Goal: Task Accomplishment & Management: Use online tool/utility

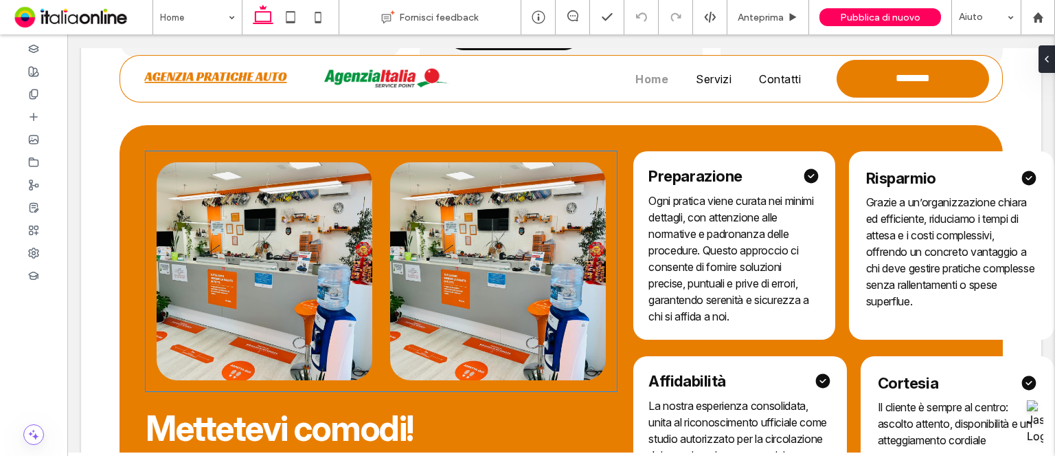
scroll to position [811, 0]
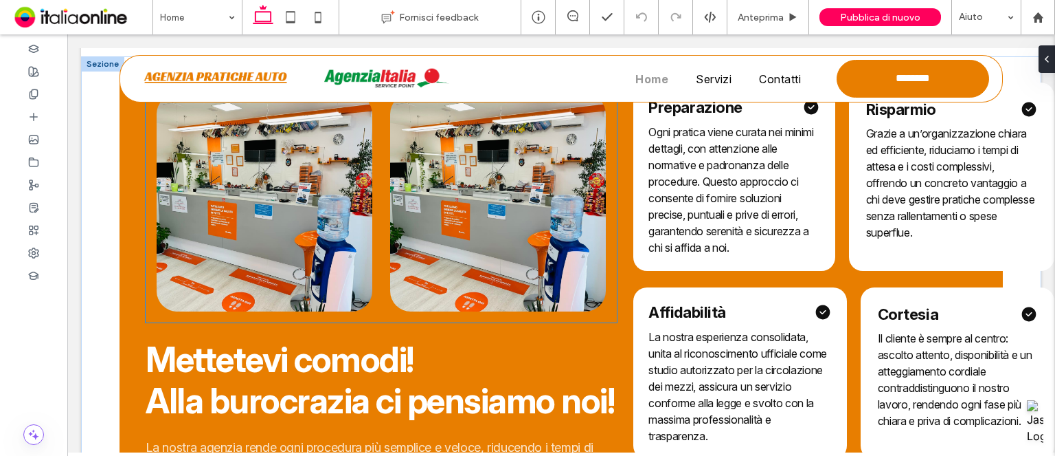
click at [563, 212] on img at bounding box center [498, 202] width 216 height 218
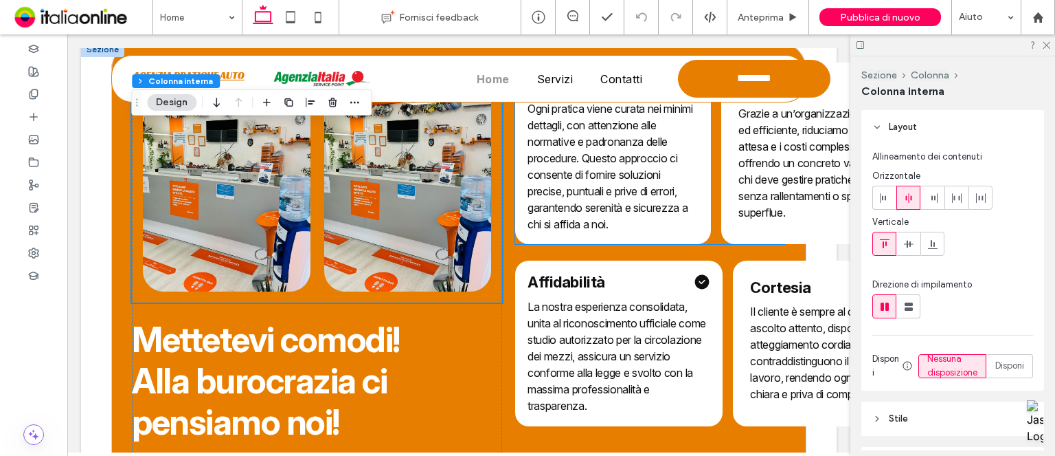
click at [563, 212] on span "Ogni pratica viene curata nei minimi dettagli, con attenzione alle normative e …" at bounding box center [610, 166] width 165 height 129
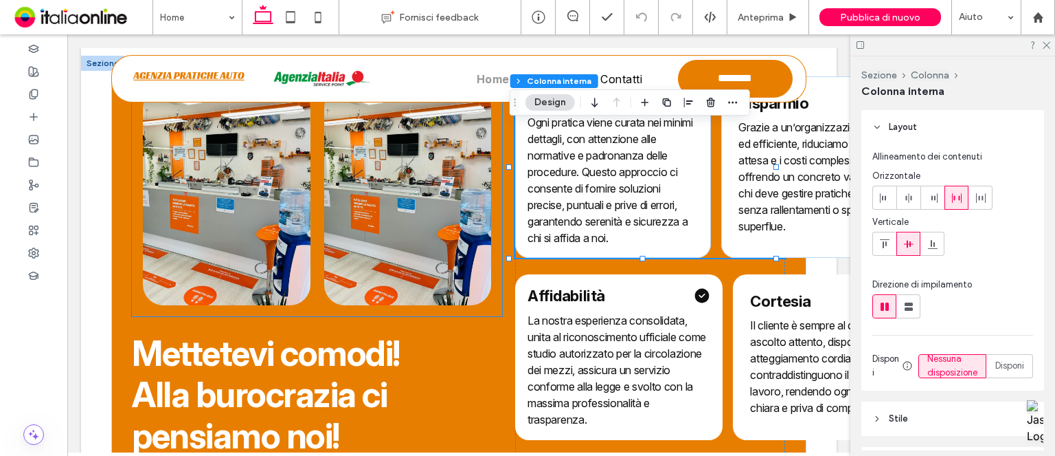
click at [449, 212] on img at bounding box center [407, 196] width 167 height 218
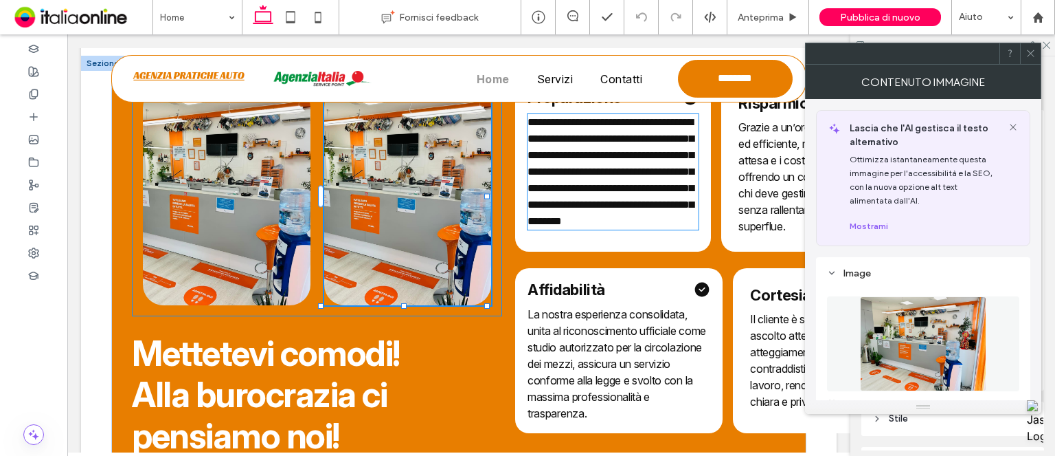
click at [449, 212] on img at bounding box center [407, 196] width 167 height 218
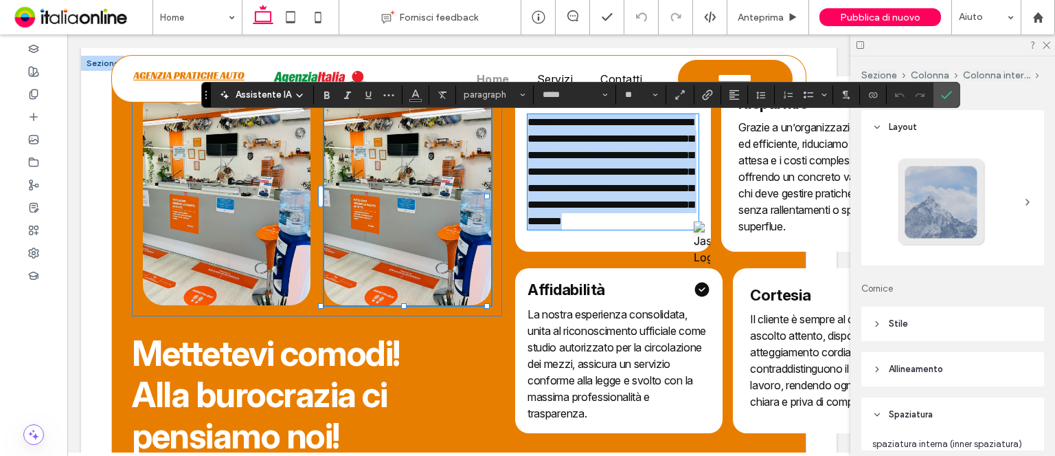
type input "*****"
type input "**"
click at [449, 207] on img at bounding box center [407, 196] width 167 height 218
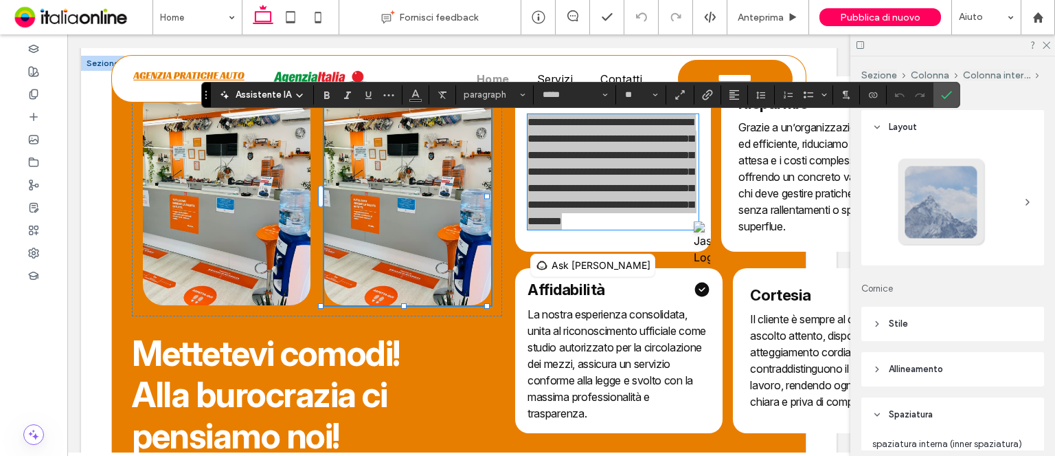
drag, startPoint x: 940, startPoint y: 96, endPoint x: 908, endPoint y: 109, distance: 34.8
click at [942, 96] on use "Conferma" at bounding box center [947, 95] width 11 height 8
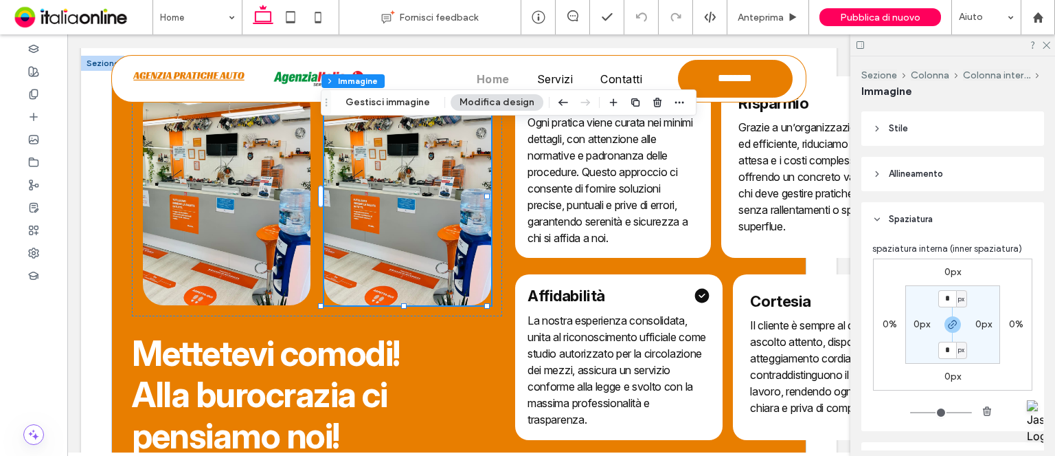
scroll to position [40, 0]
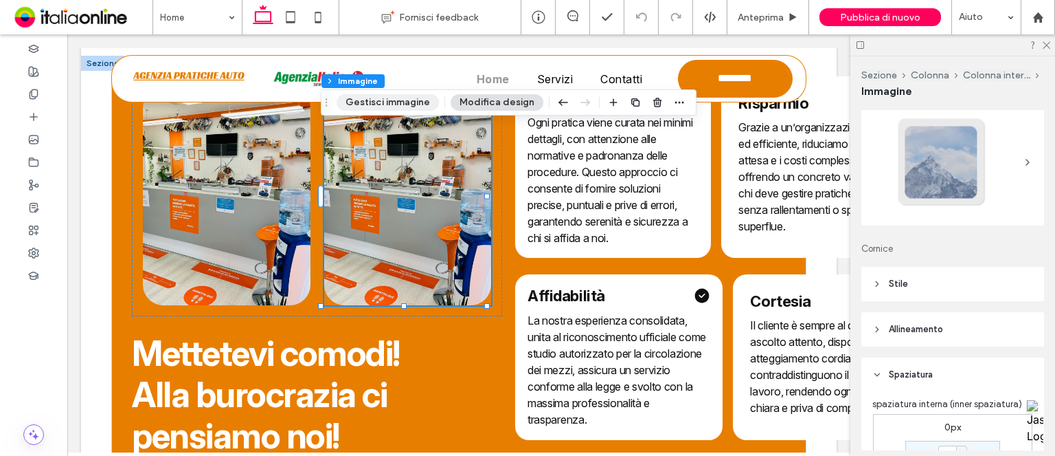
click at [422, 98] on button "Gestisci immagine" at bounding box center [388, 102] width 102 height 16
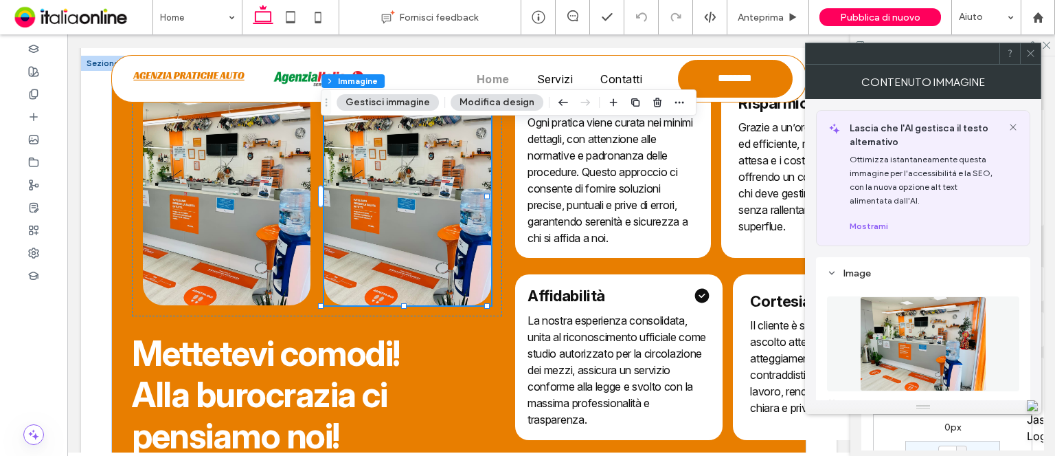
click at [956, 319] on img at bounding box center [923, 343] width 126 height 95
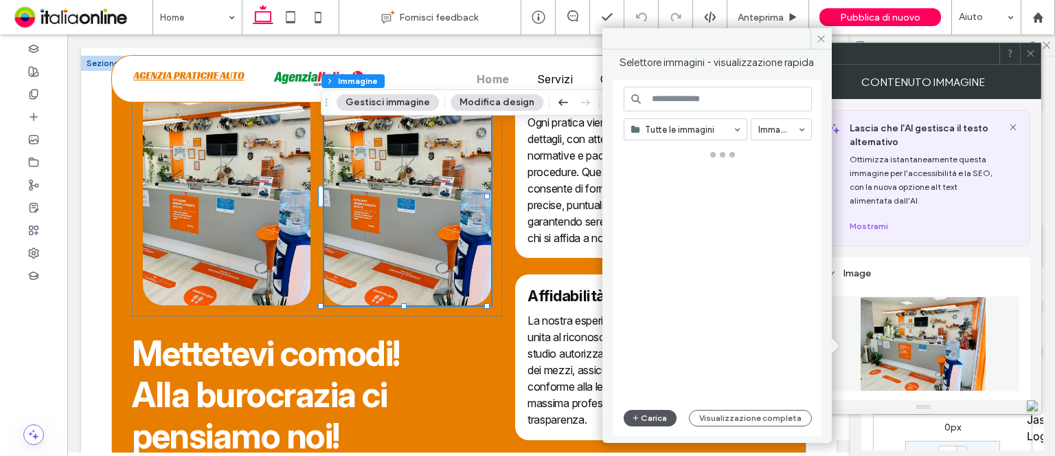
click at [653, 414] on button "Carica" at bounding box center [651, 417] width 54 height 16
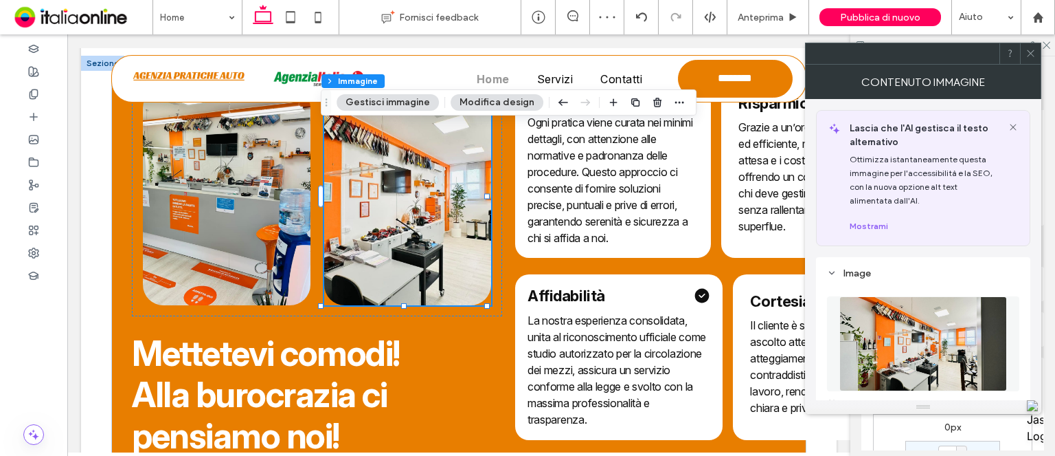
click at [1031, 61] on span at bounding box center [1031, 53] width 10 height 21
